Goal: Check status: Check status

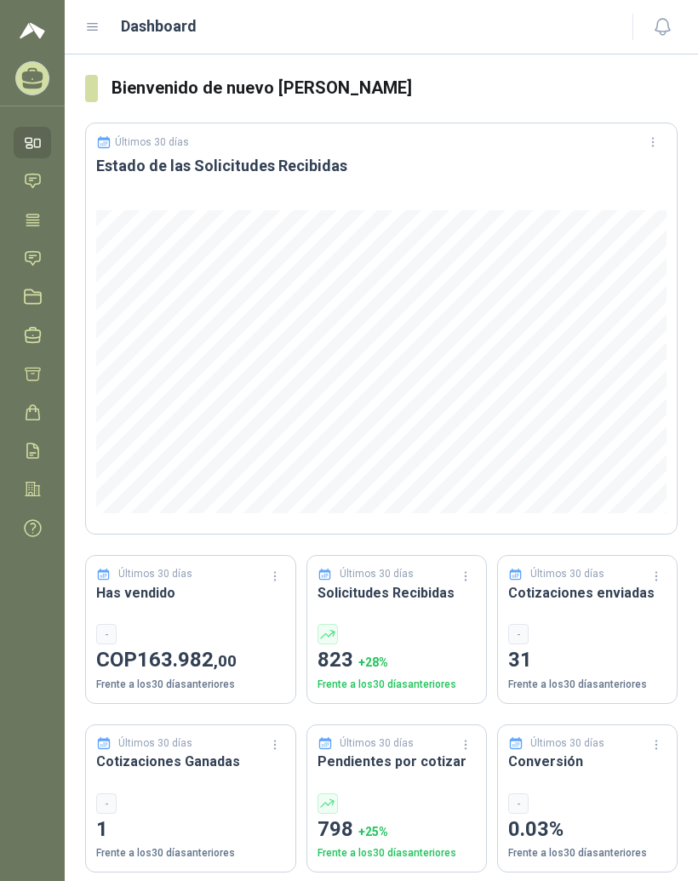
click at [500, 190] on header "Últimos 30 días Estado de las Solicitudes Recibidas" at bounding box center [381, 161] width 590 height 77
click at [39, 225] on icon at bounding box center [32, 219] width 13 height 11
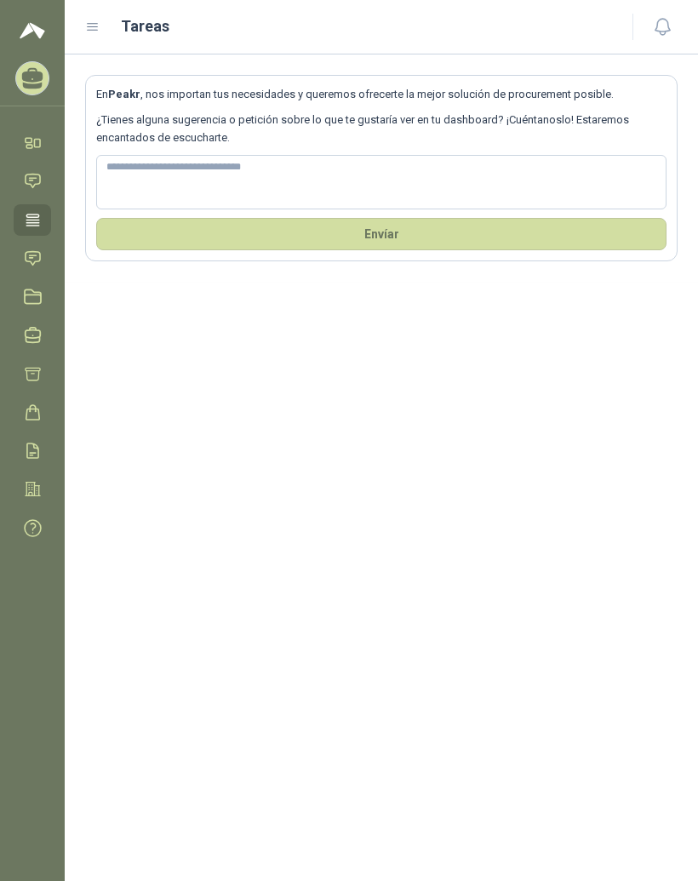
click at [96, 33] on icon at bounding box center [92, 27] width 15 height 15
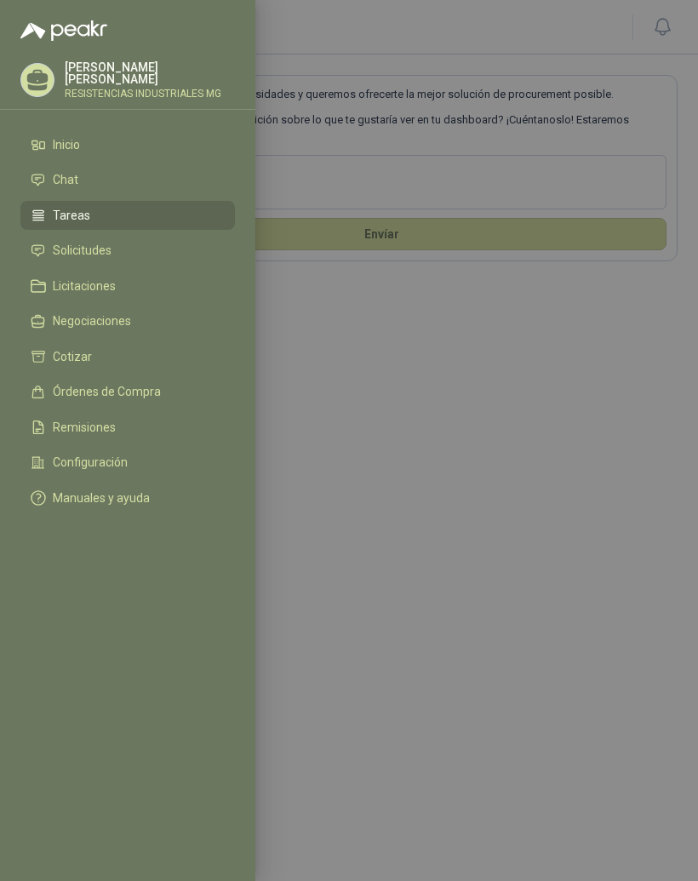
click at [125, 263] on link "Solicitudes" at bounding box center [127, 251] width 214 height 29
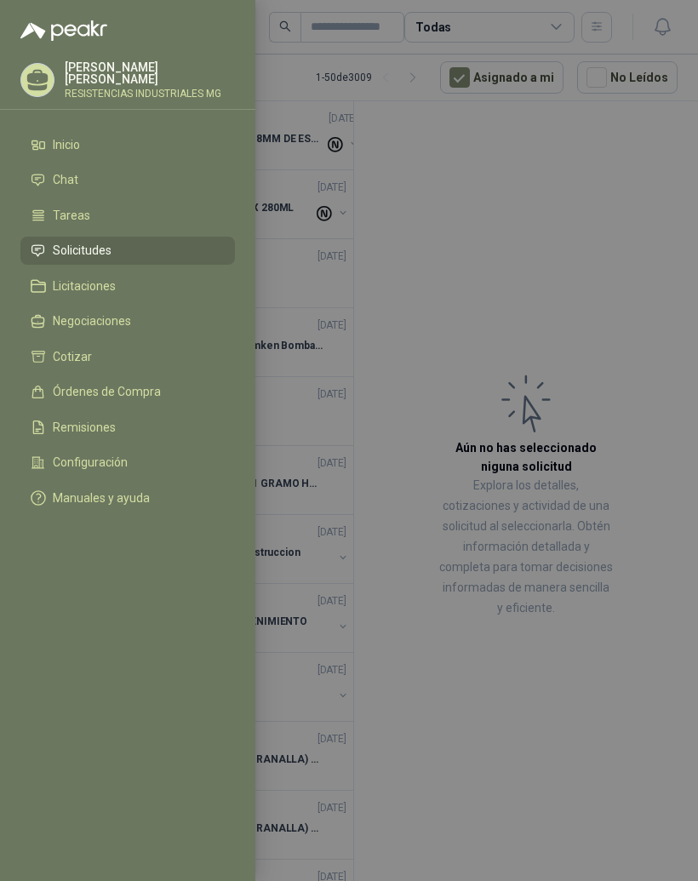
click at [578, 282] on div at bounding box center [349, 440] width 698 height 881
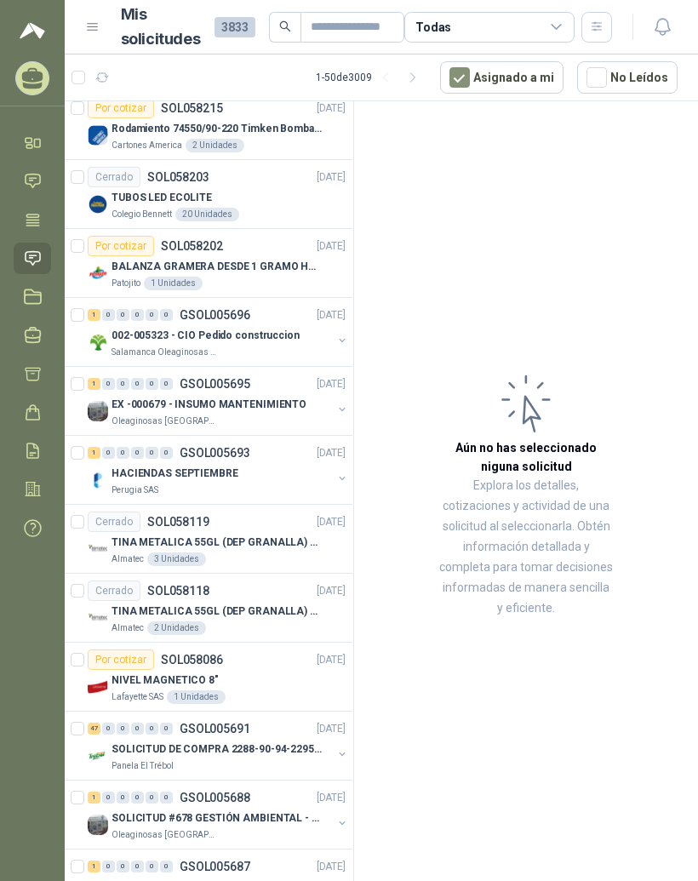
scroll to position [218, 1]
click at [88, 726] on div "47" at bounding box center [94, 727] width 13 height 12
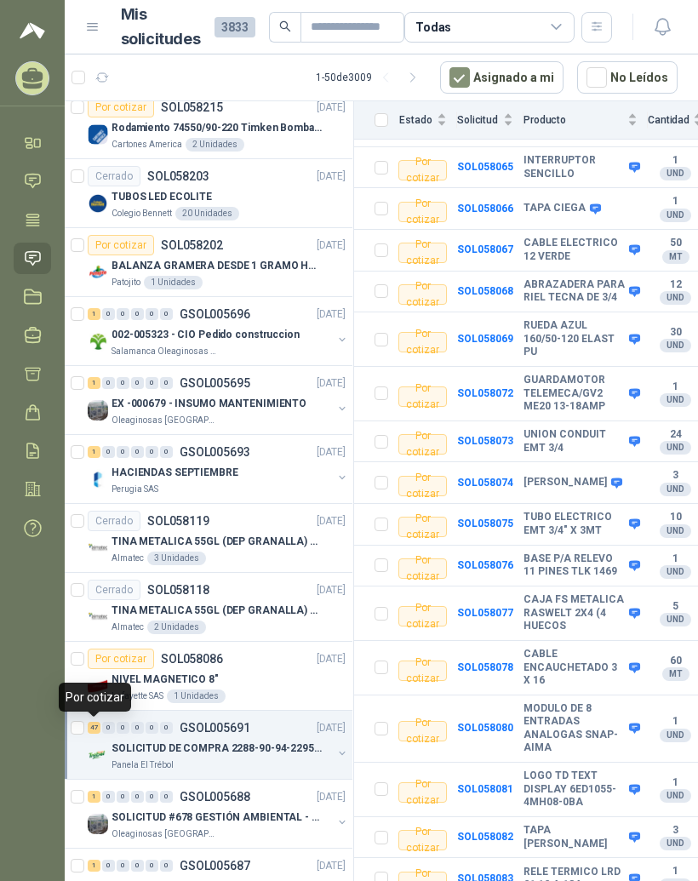
scroll to position [1731, 0]
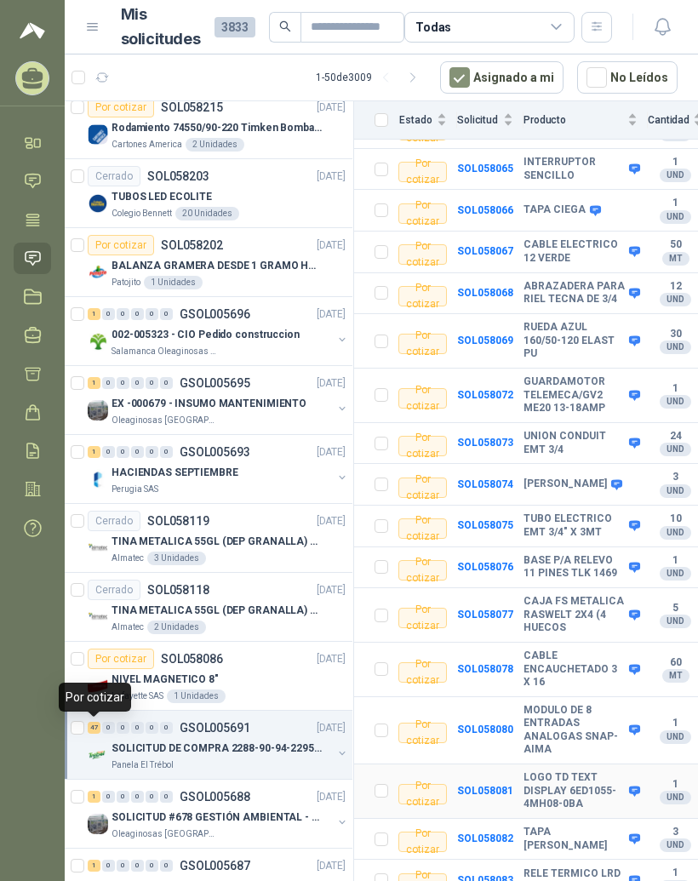
click at [576, 771] on b "LOGO TD TEXT DISPLAY 6ED1055-4MH08-0BA" at bounding box center [573, 791] width 101 height 40
click at [501, 784] on b "SOL058081" at bounding box center [485, 790] width 56 height 12
